Goal: Find specific page/section

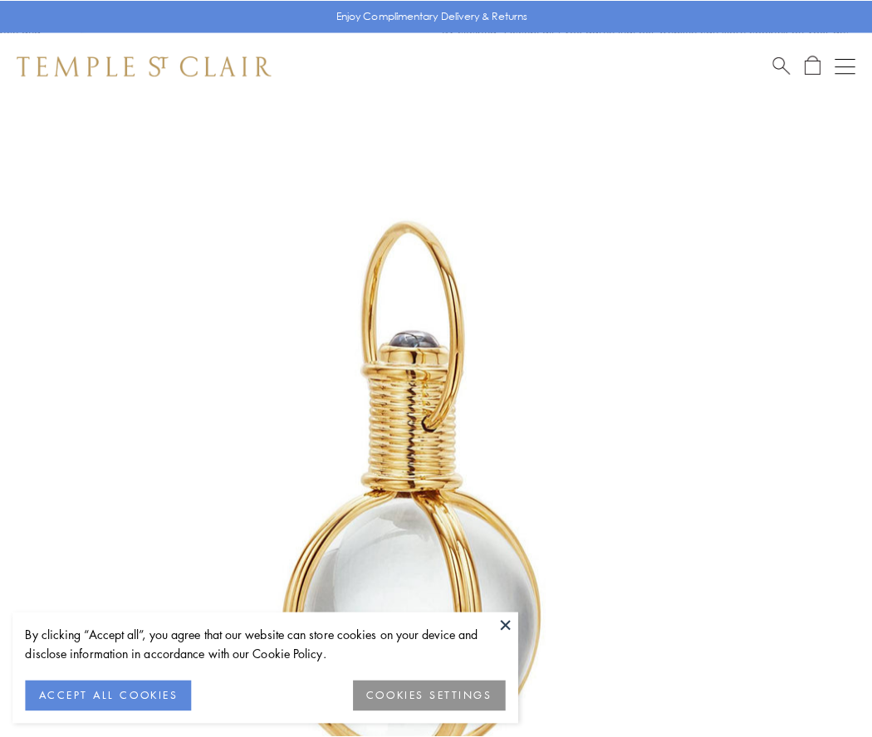
scroll to position [433, 0]
